Goal: Task Accomplishment & Management: Manage account settings

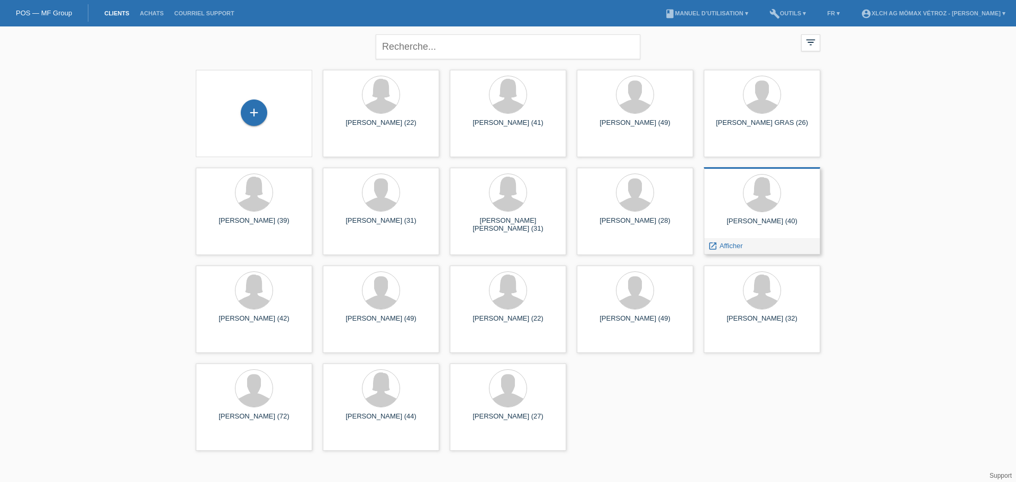
click at [739, 196] on div at bounding box center [761, 194] width 99 height 40
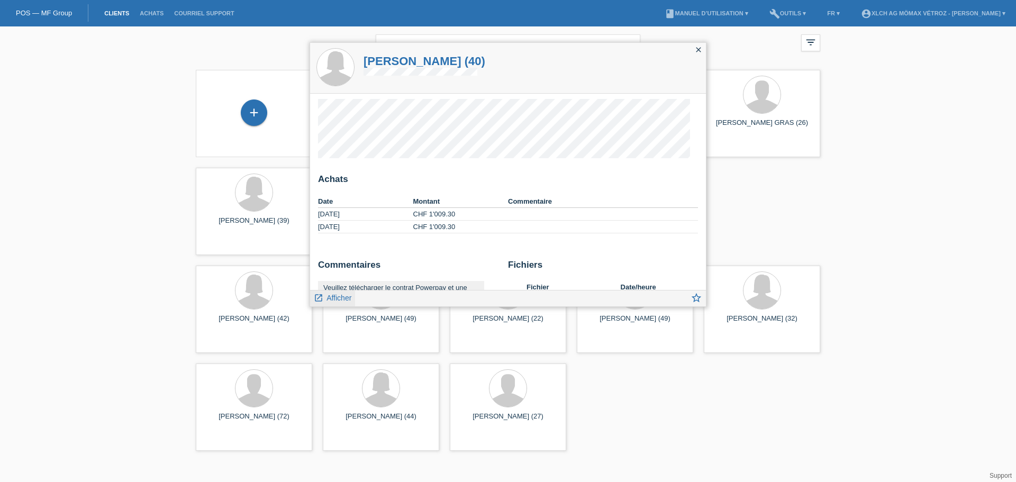
click at [341, 300] on span "Afficher" at bounding box center [339, 298] width 25 height 8
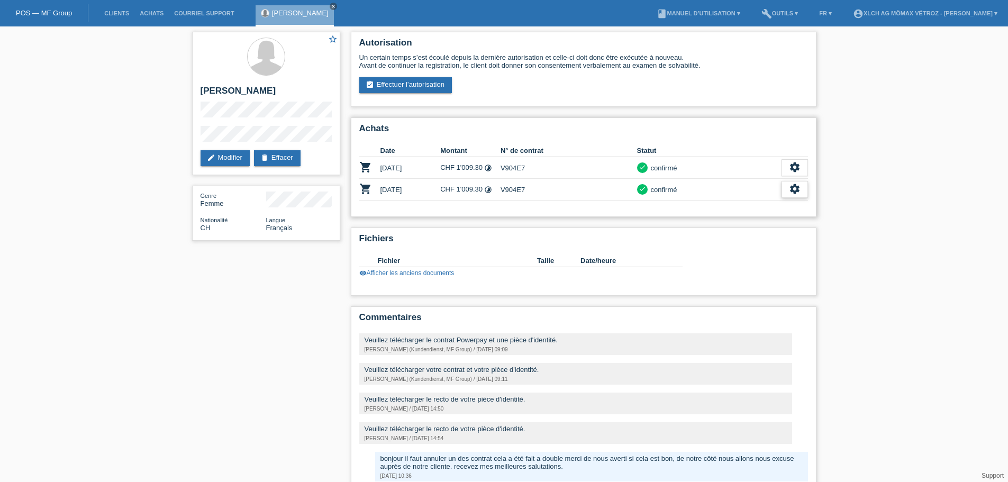
click at [789, 193] on icon "settings" at bounding box center [795, 189] width 12 height 12
click at [790, 182] on div "settings" at bounding box center [795, 189] width 26 height 17
click at [710, 270] on icon "cancel" at bounding box center [708, 269] width 11 height 11
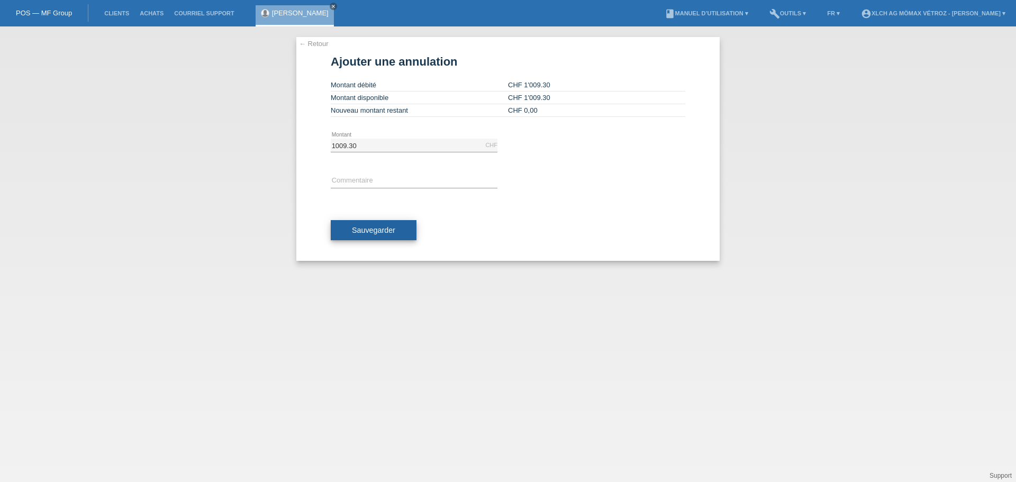
click at [377, 229] on span "Sauvegarder" at bounding box center [373, 230] width 43 height 8
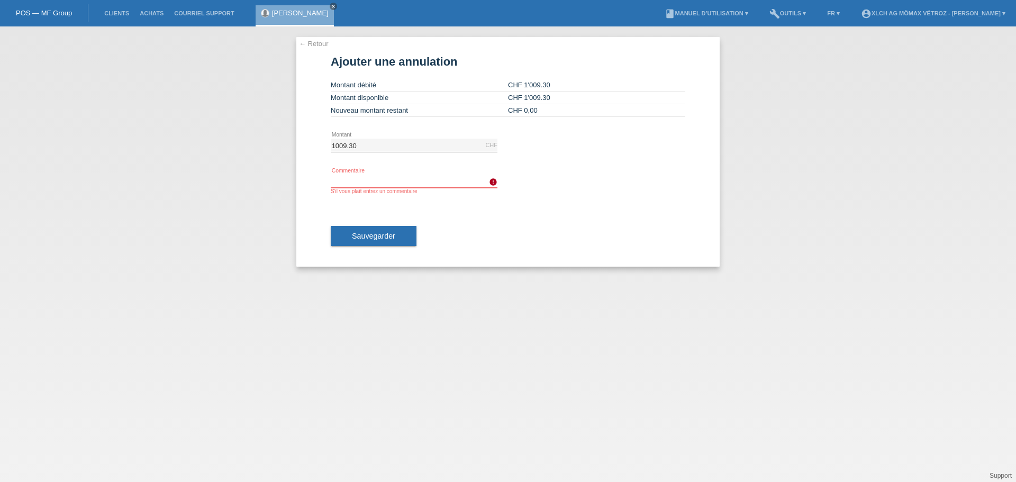
click at [355, 181] on input "text" at bounding box center [414, 181] width 167 height 13
type input "contrat a double"
click at [369, 240] on span "Sauvegarder" at bounding box center [373, 236] width 43 height 8
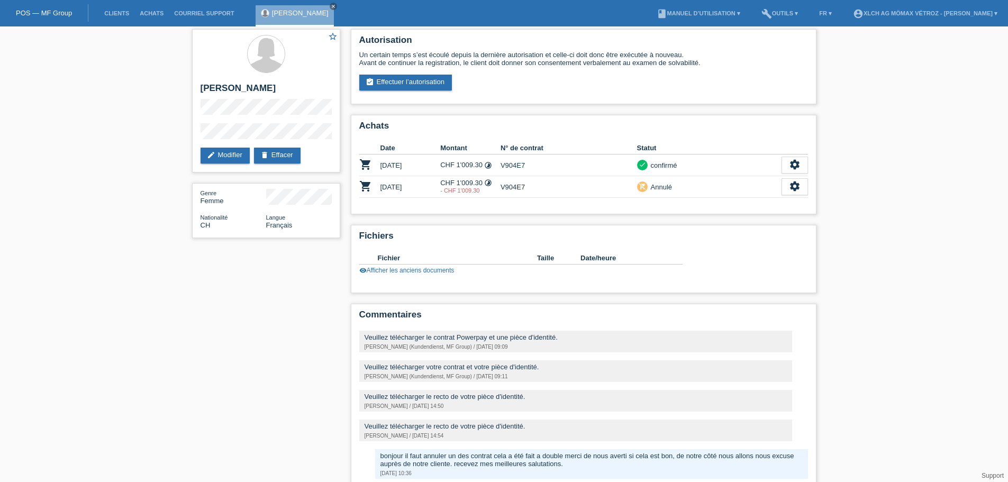
scroll to position [56, 0]
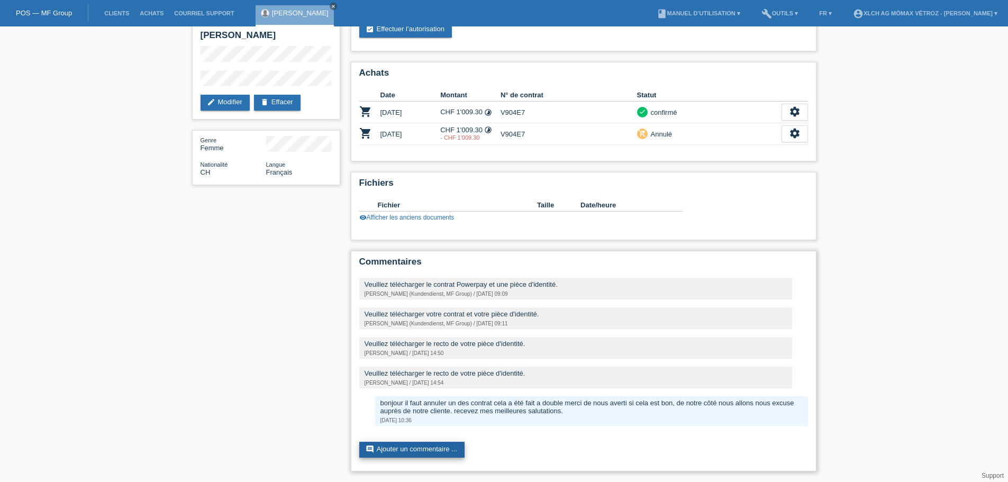
click at [441, 452] on link "comment Ajouter un commentaire ..." at bounding box center [411, 450] width 105 height 16
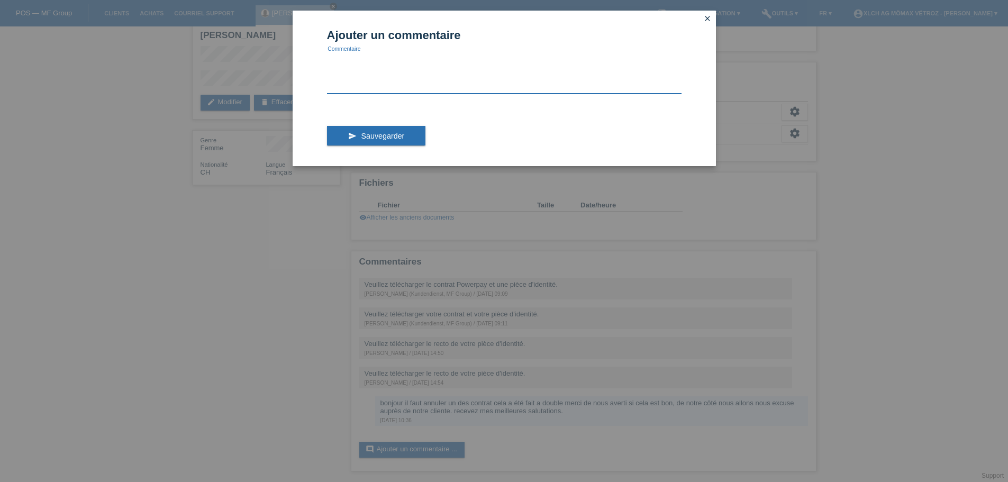
click at [367, 89] on textarea at bounding box center [504, 73] width 355 height 41
type textarea "bonjour je viens d'annuler un des contrat vu que c'etais un double."
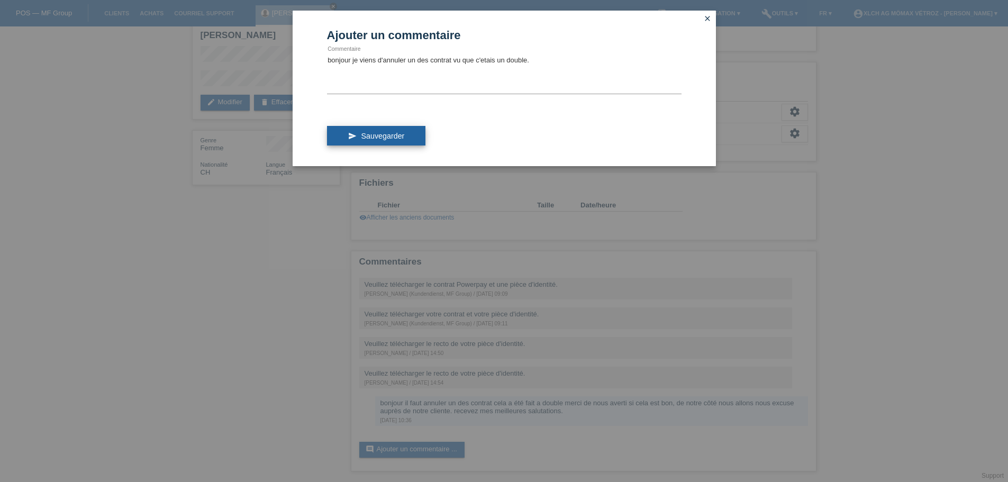
click at [376, 133] on span "Sauvegarder" at bounding box center [382, 136] width 43 height 8
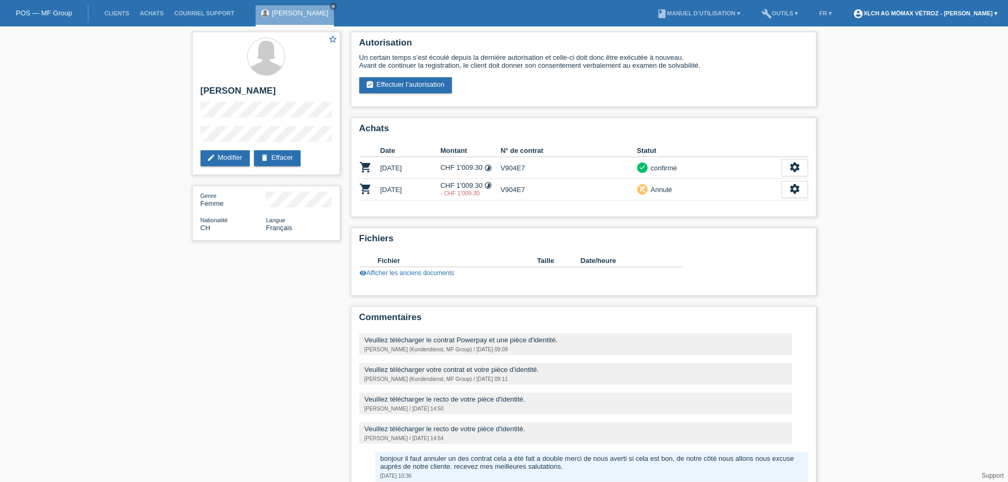
click at [951, 13] on link "account_circle XLCH AG Mömax Vétroz - [PERSON_NAME] ▾" at bounding box center [925, 13] width 155 height 6
click at [870, 65] on link "Déconnexion" at bounding box center [862, 69] width 40 height 8
